Goal: Task Accomplishment & Management: Manage account settings

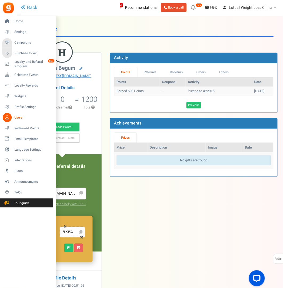
click at [18, 115] on span "Users" at bounding box center [32, 117] width 37 height 5
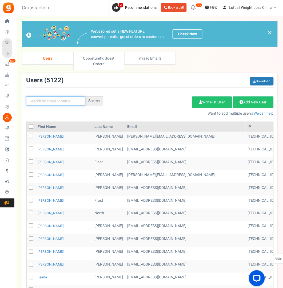
click at [44, 99] on input "text" at bounding box center [55, 100] width 59 height 9
paste input "[PERSON_NAME][EMAIL_ADDRESS][PERSON_NAME][DOMAIN_NAME]"
type input "[PERSON_NAME][EMAIL_ADDRESS][PERSON_NAME][DOMAIN_NAME]"
click at [95, 101] on div "Search" at bounding box center [94, 100] width 18 height 9
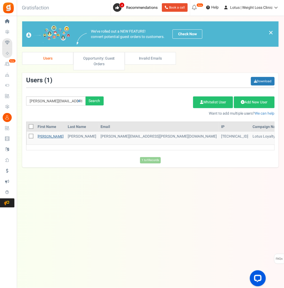
click at [44, 136] on link "[PERSON_NAME]" at bounding box center [51, 136] width 26 height 5
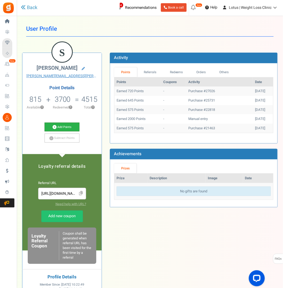
click at [65, 126] on link "Add Points" at bounding box center [62, 126] width 35 height 9
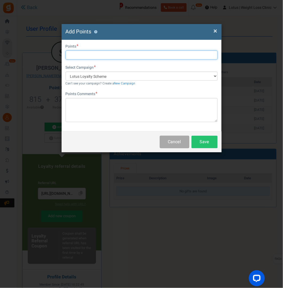
click at [86, 54] on input "text" at bounding box center [142, 54] width 152 height 9
type input "1000"
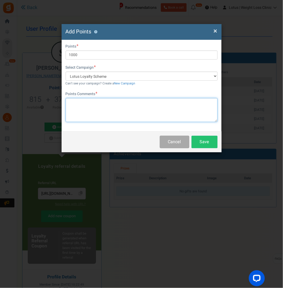
click at [76, 101] on textarea at bounding box center [142, 110] width 152 height 24
click at [116, 118] on textarea "points to compensate for price change on 2.5mg" at bounding box center [142, 110] width 152 height 24
type textarea "points to compensate for the price change on 2.5mg"
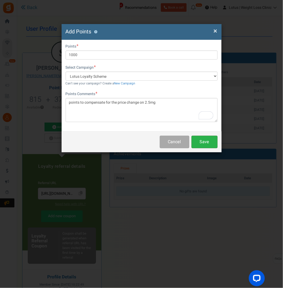
click at [201, 141] on button "Save" at bounding box center [205, 142] width 26 height 13
